Goal: Check status

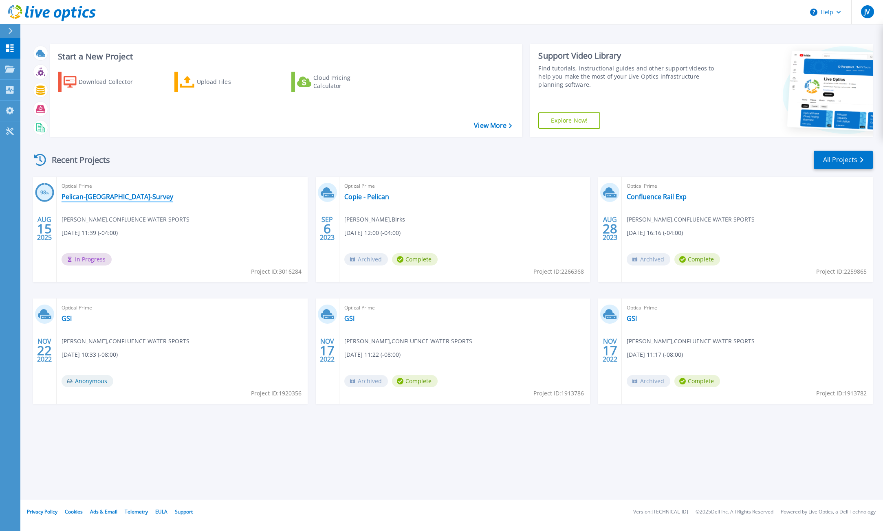
click at [97, 194] on link "Pelican-[GEOGRAPHIC_DATA]-Survey" at bounding box center [118, 197] width 112 height 8
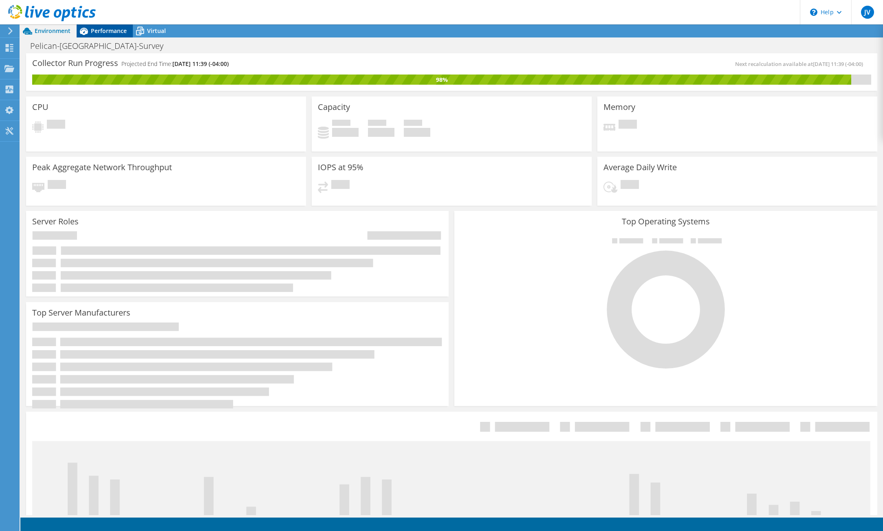
click at [111, 34] on span "Performance" at bounding box center [109, 31] width 36 height 8
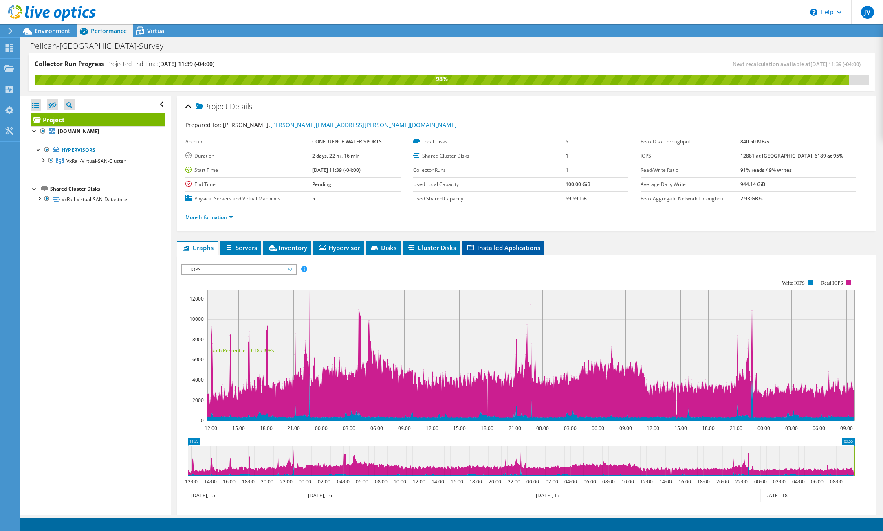
click at [477, 244] on span "Installed Applications" at bounding box center [503, 248] width 74 height 8
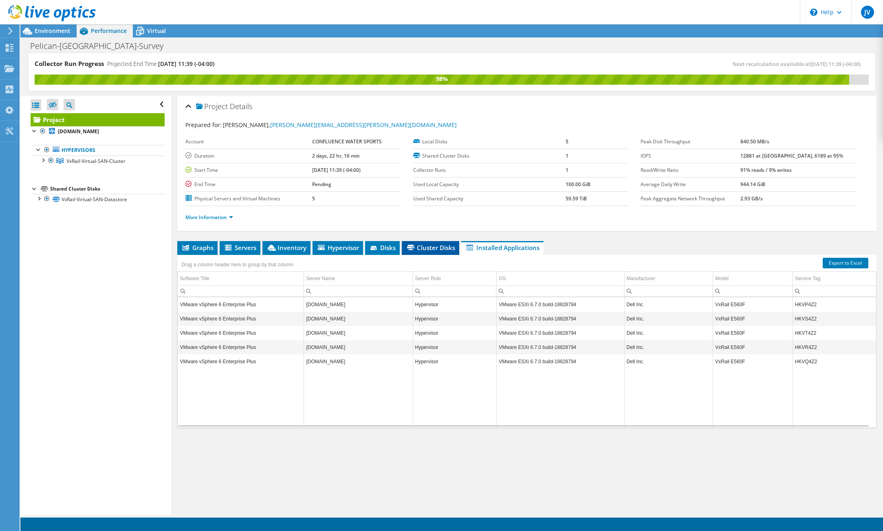
click at [424, 249] on span "Cluster Disks" at bounding box center [430, 248] width 49 height 8
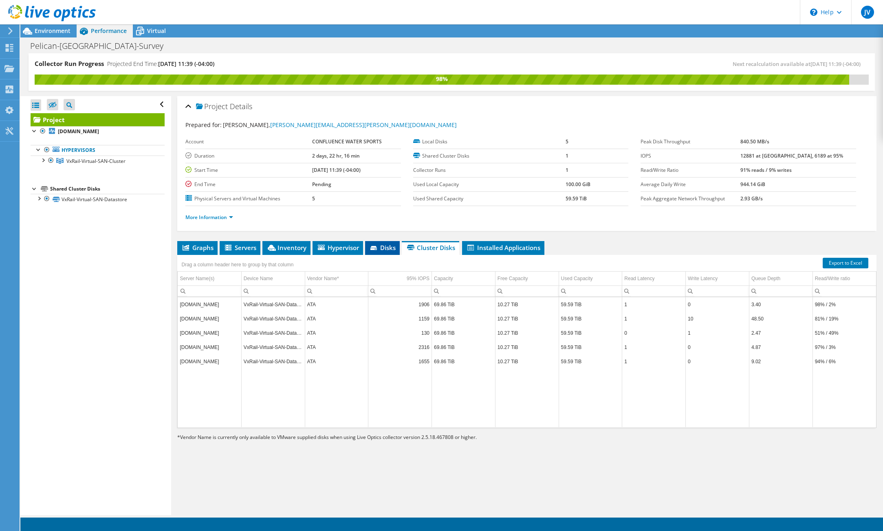
click at [374, 241] on li "Disks" at bounding box center [382, 248] width 35 height 14
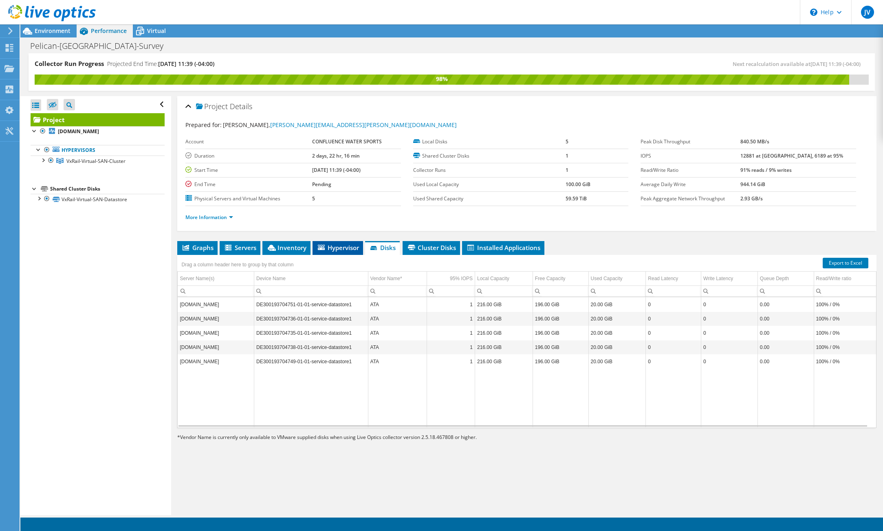
click at [341, 249] on span "Hypervisor" at bounding box center [338, 248] width 42 height 8
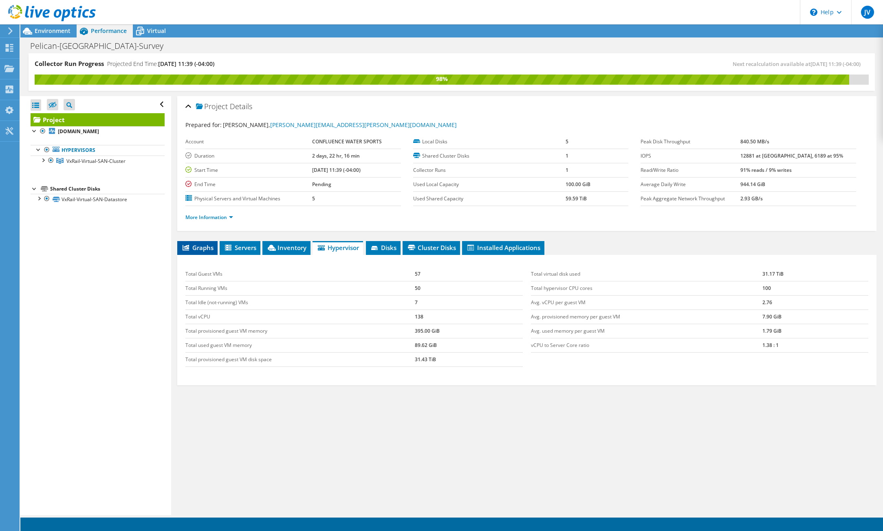
click at [209, 241] on li "Graphs" at bounding box center [197, 248] width 40 height 14
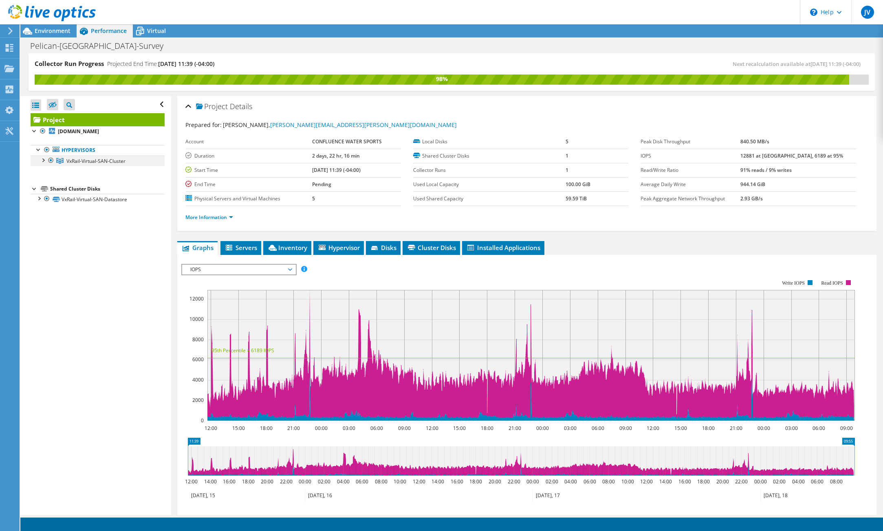
click at [42, 160] on div at bounding box center [43, 160] width 8 height 8
click at [42, 251] on div at bounding box center [39, 251] width 8 height 8
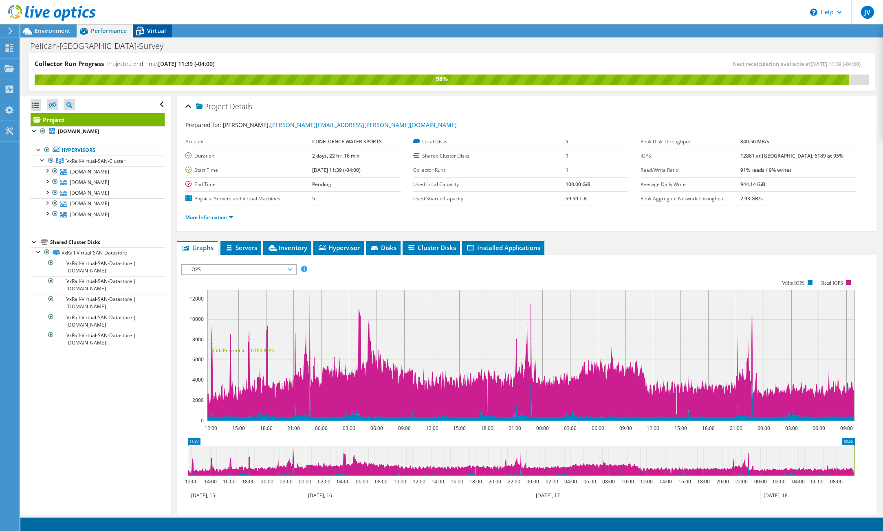
click at [142, 26] on icon at bounding box center [140, 31] width 14 height 14
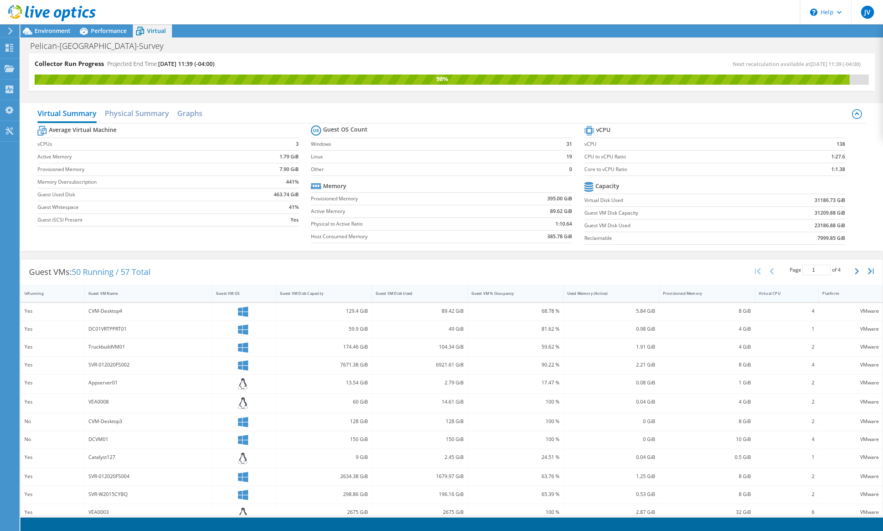
click at [768, 294] on div "Virtual CPU" at bounding box center [782, 293] width 46 height 5
